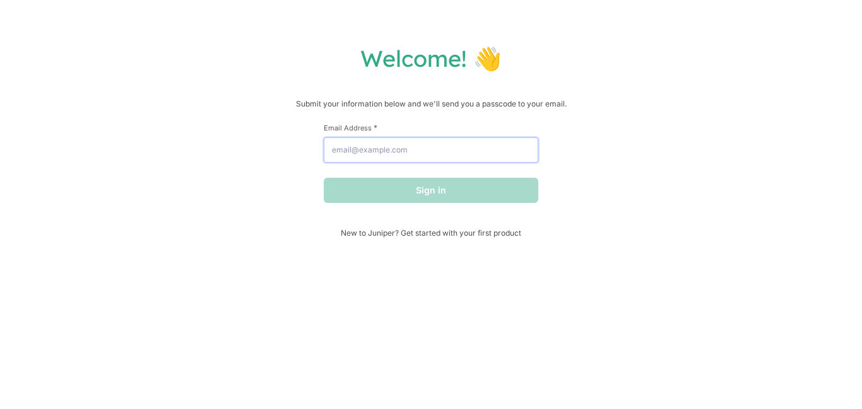
click at [459, 148] on input "Email Address *" at bounding box center [431, 150] width 214 height 25
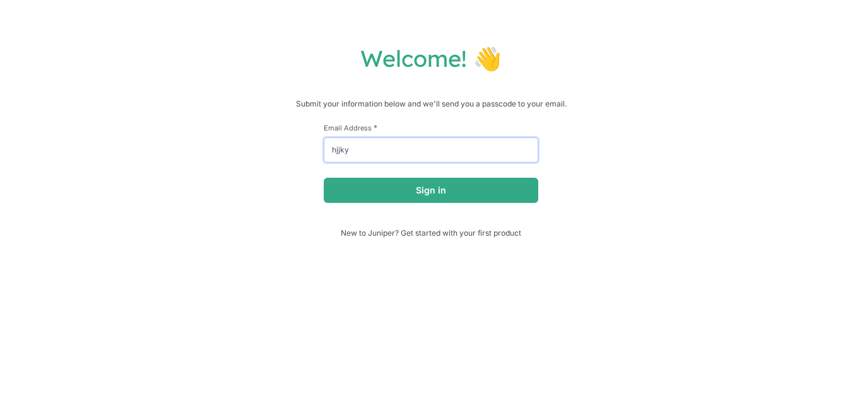
click at [324, 178] on button "Sign in" at bounding box center [431, 190] width 214 height 25
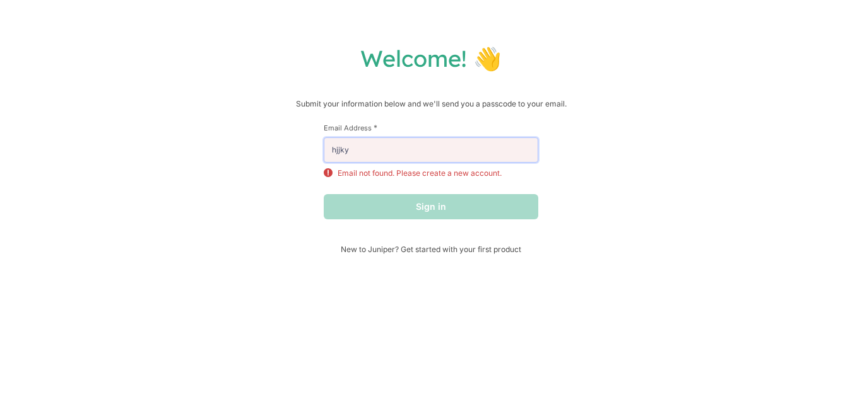
click at [351, 153] on input "hjjky" at bounding box center [431, 150] width 214 height 25
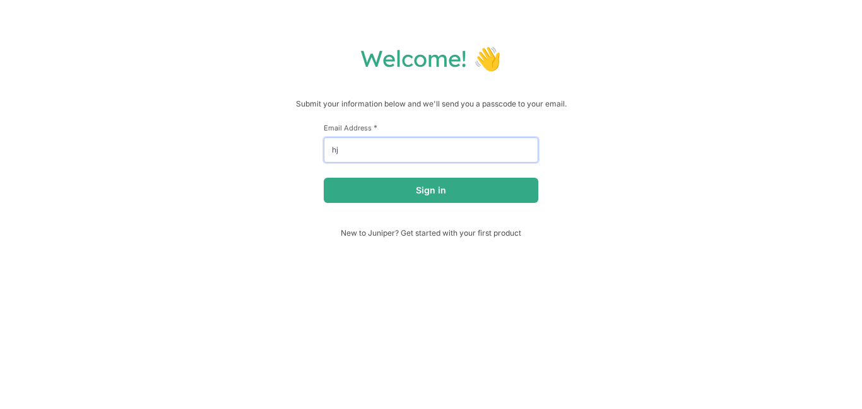
type input "h"
click at [324, 178] on button "Sign in" at bounding box center [431, 190] width 214 height 25
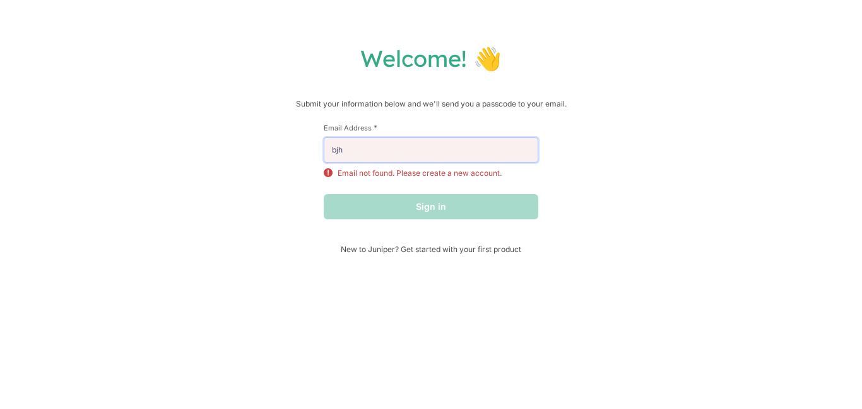
click at [351, 149] on input "bjh" at bounding box center [431, 150] width 214 height 25
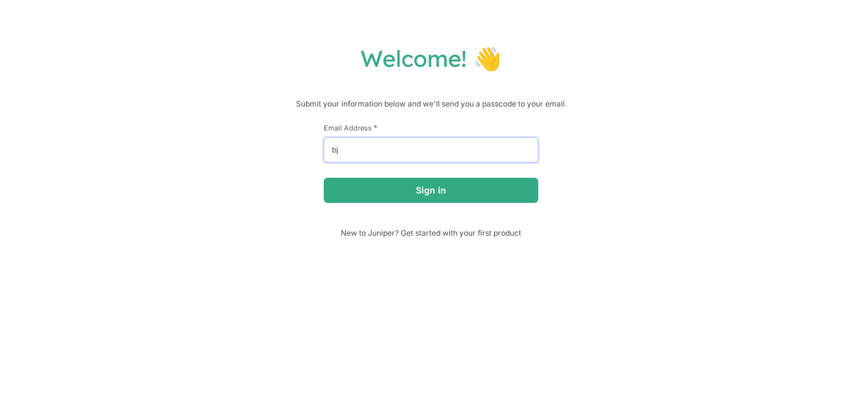
type input "b"
click at [324, 178] on button "Sign in" at bounding box center [431, 190] width 214 height 25
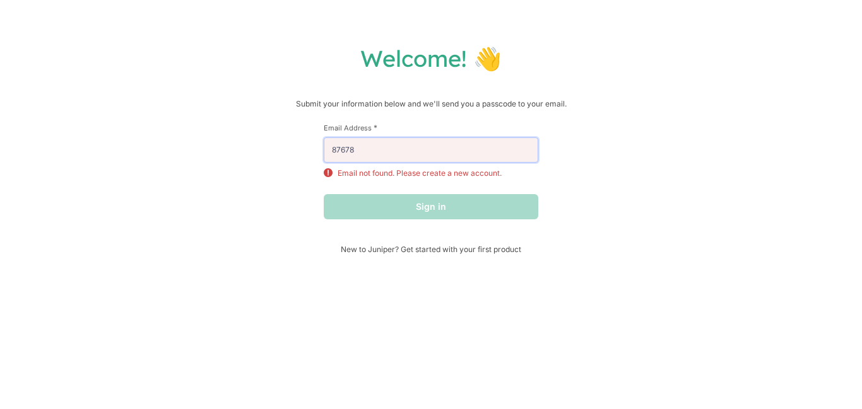
click at [392, 146] on input "87678" at bounding box center [431, 150] width 214 height 25
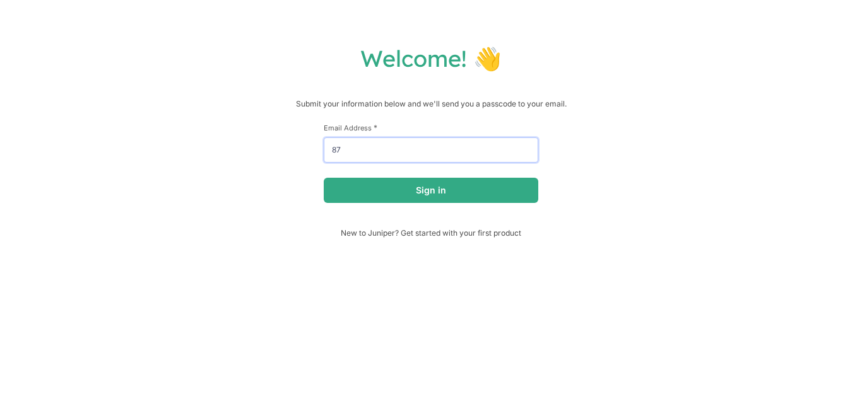
type input "8"
click at [324, 178] on button "Sign in" at bounding box center [431, 190] width 214 height 25
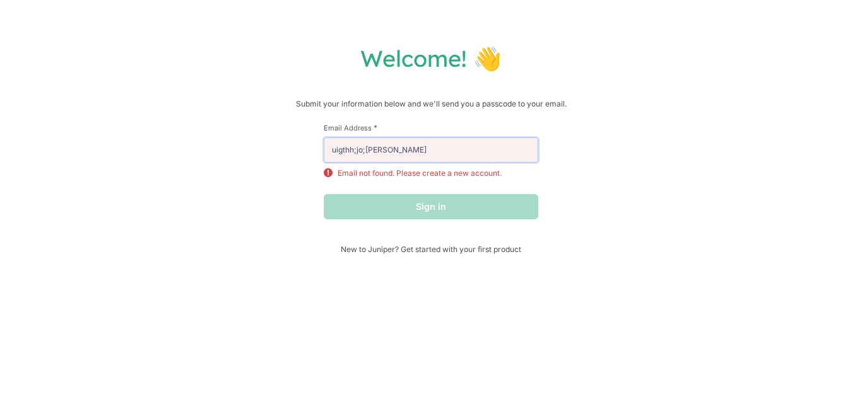
click at [394, 151] on input "uigthh;jo;[PERSON_NAME]" at bounding box center [431, 150] width 214 height 25
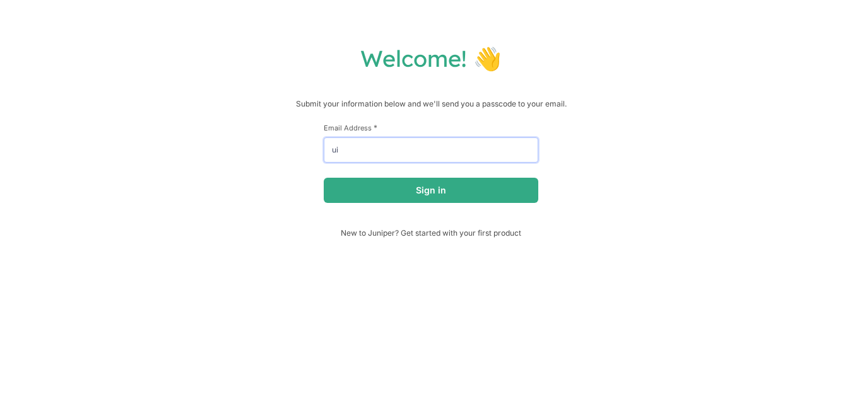
type input "u"
click at [324, 178] on button "Sign in" at bounding box center [431, 190] width 214 height 25
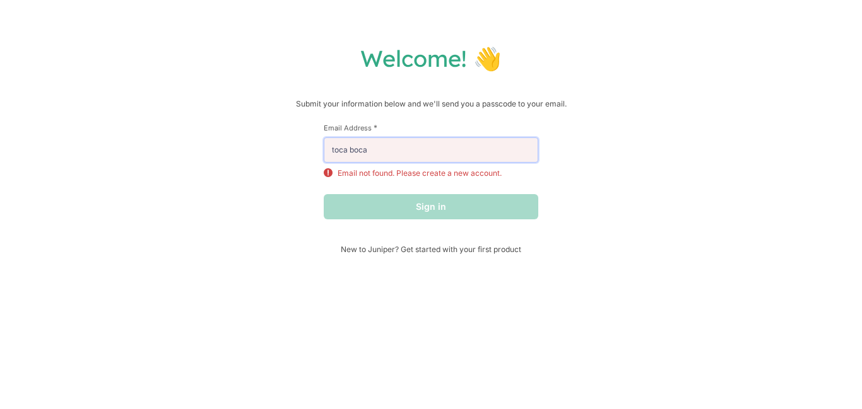
click at [412, 151] on input "toca boca" at bounding box center [431, 150] width 214 height 25
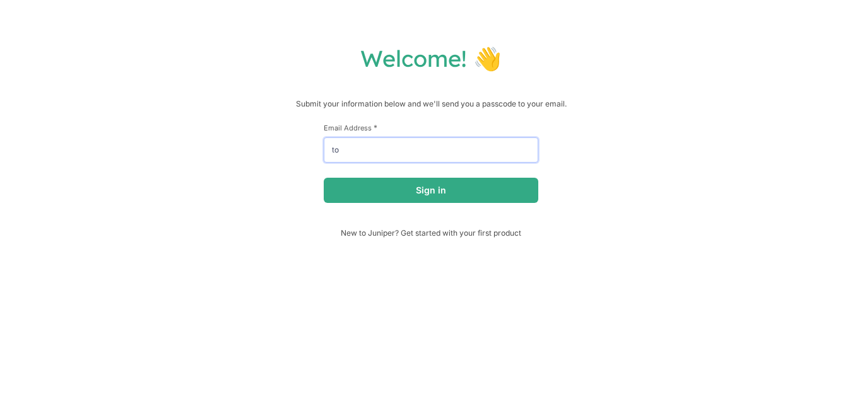
type input "t"
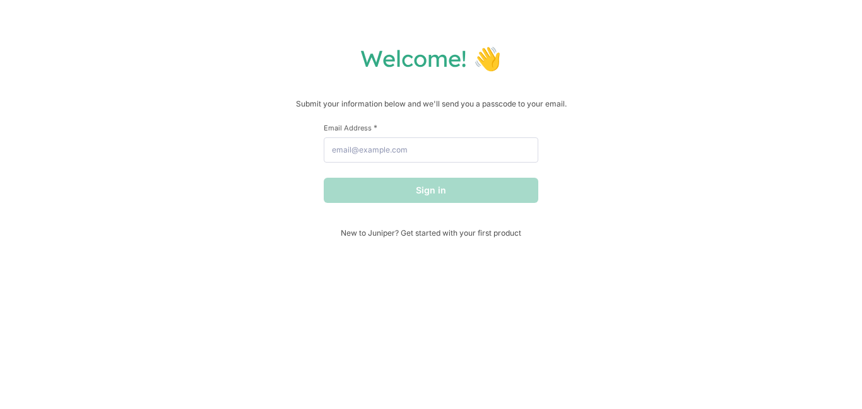
click at [428, 61] on h1 "Welcome! 👋" at bounding box center [431, 58] width 836 height 28
click at [411, 148] on input "Email Address *" at bounding box center [431, 150] width 214 height 25
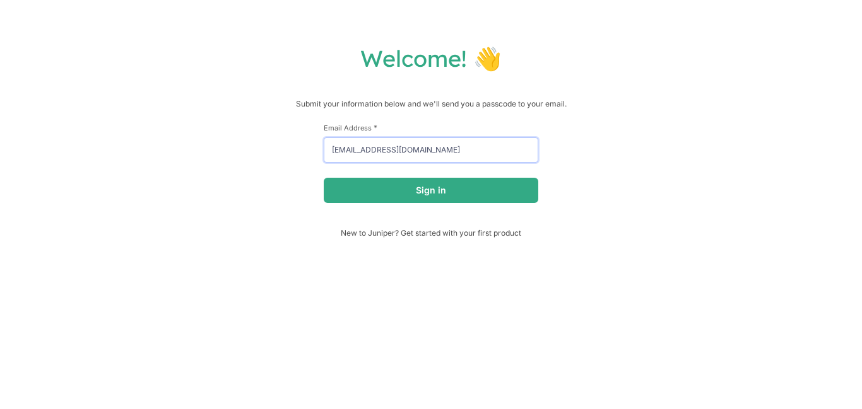
click at [324, 178] on button "Sign in" at bounding box center [431, 190] width 214 height 25
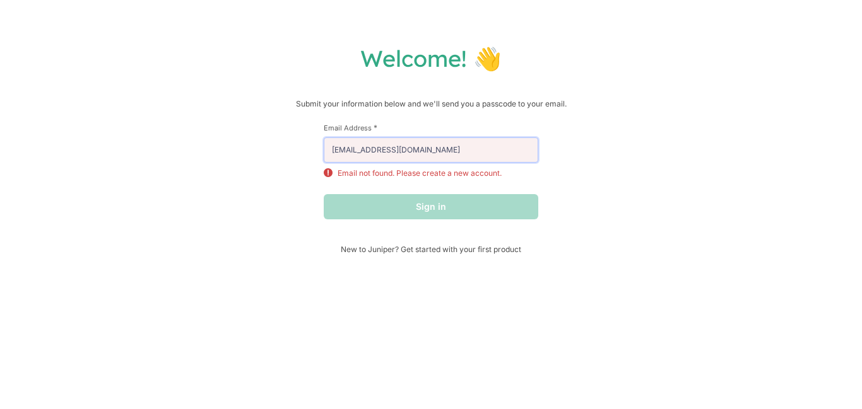
click at [413, 148] on input "[EMAIL_ADDRESS][DOMAIN_NAME]" at bounding box center [431, 150] width 214 height 25
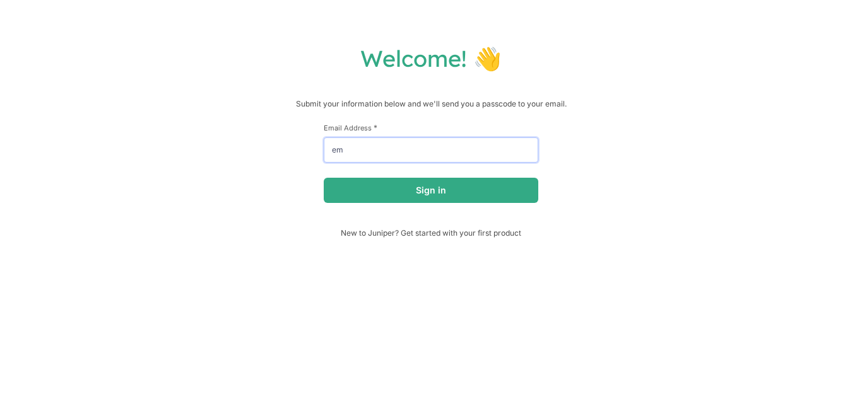
type input "e"
